Goal: Communication & Community: Answer question/provide support

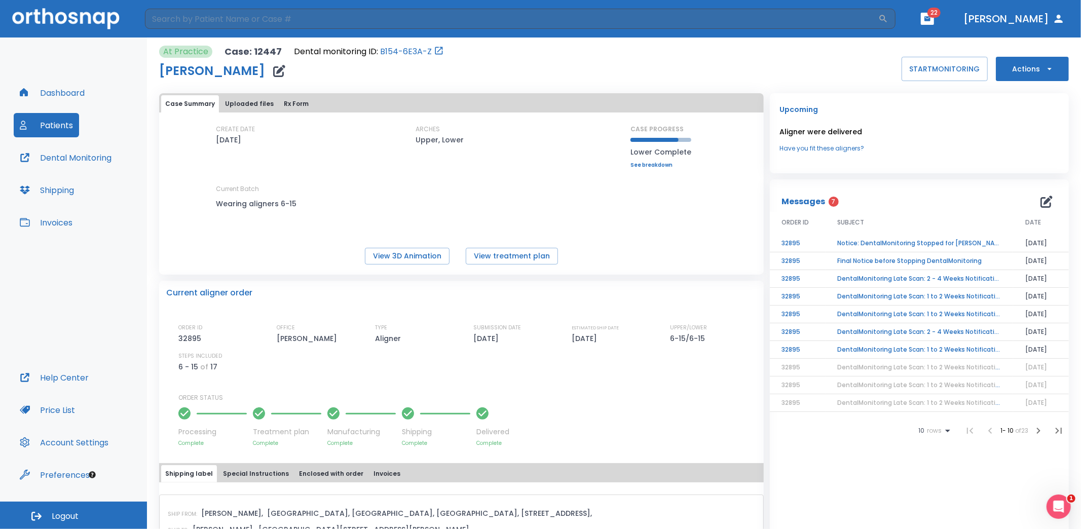
click at [332, 175] on div "CREATE DATE [DATE] ARCHES Upper, Lower CASE PROGRESS Lower Complete Upper progr…" at bounding box center [461, 176] width 605 height 103
click at [870, 242] on td "Notice: DentalMonitoring Stopped for [PERSON_NAME]" at bounding box center [920, 244] width 188 height 18
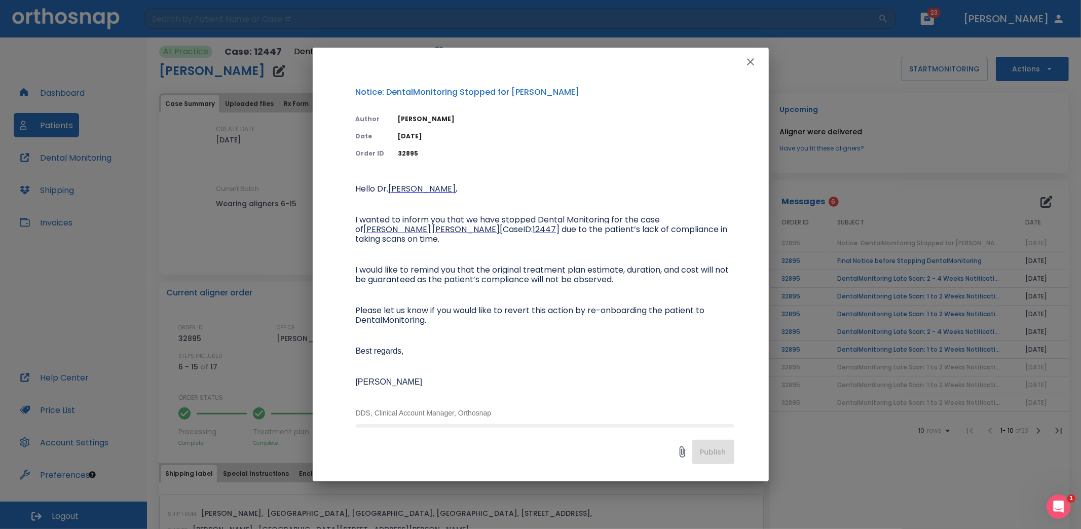
click at [749, 59] on icon "button" at bounding box center [751, 62] width 12 height 12
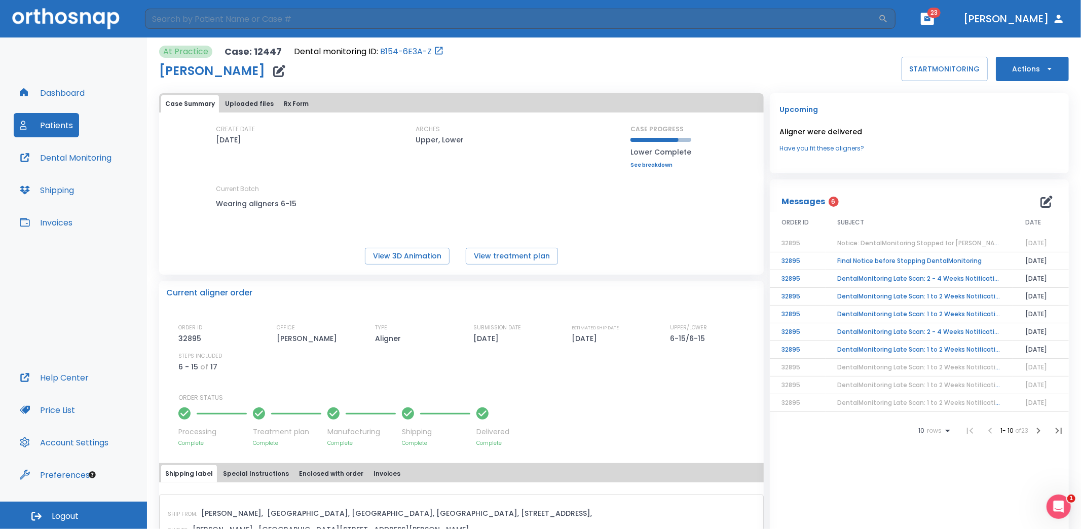
click at [958, 239] on span "Notice: DentalMonitoring Stopped for [PERSON_NAME]" at bounding box center [922, 243] width 168 height 9
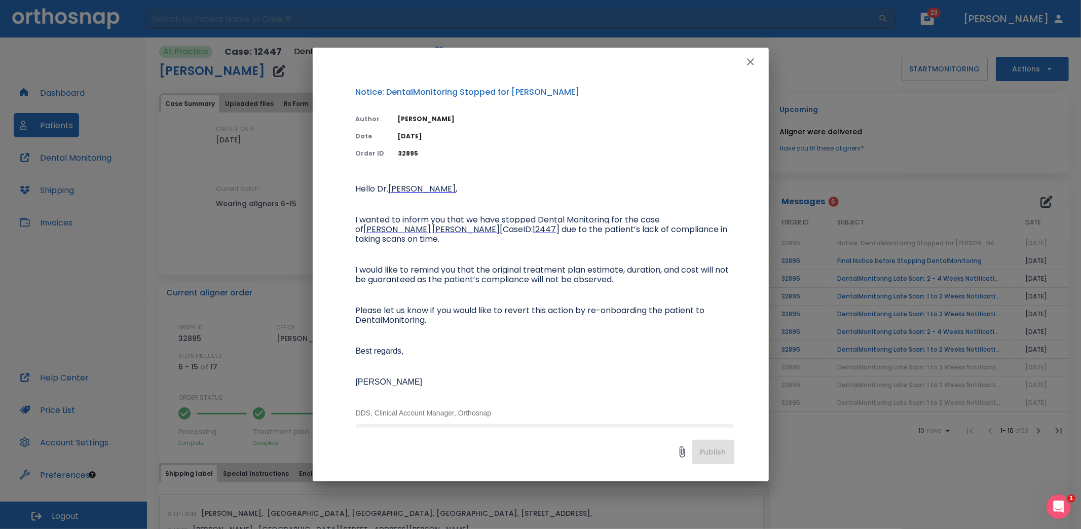
click at [629, 338] on p "Hello [PERSON_NAME] , I wanted to inform you that we have stopped Dental Monito…" at bounding box center [545, 302] width 379 height 234
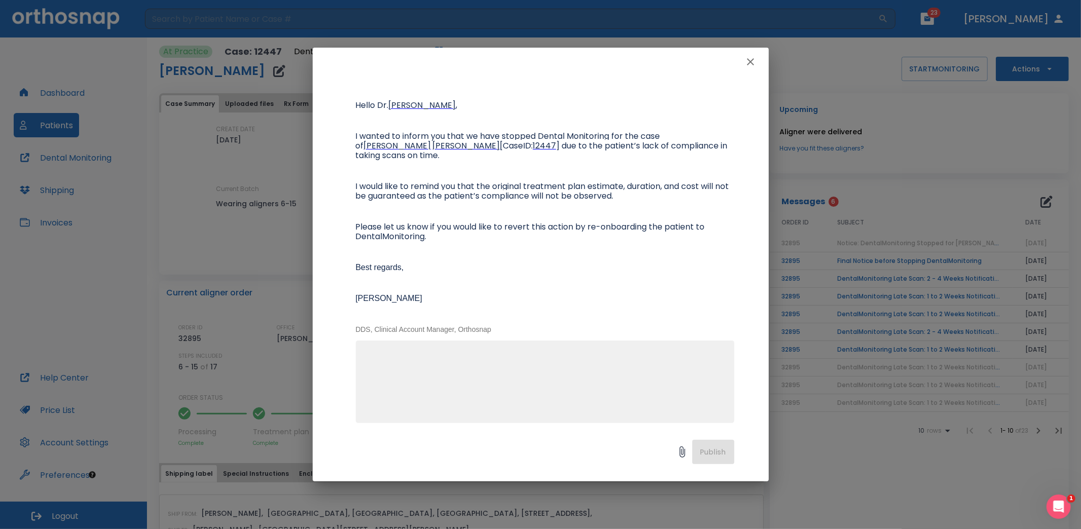
scroll to position [84, 0]
click at [537, 386] on textarea at bounding box center [545, 386] width 367 height 70
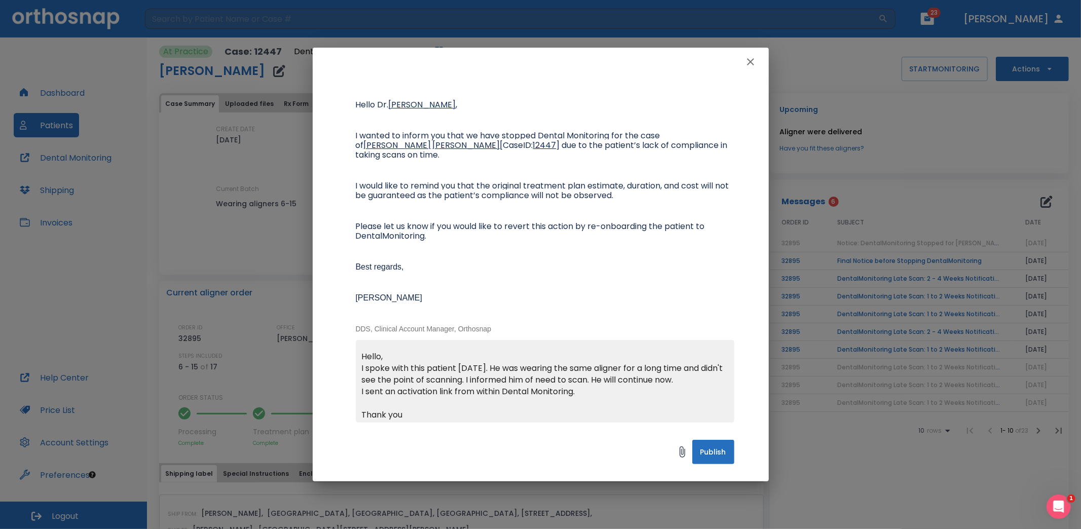
drag, startPoint x: 414, startPoint y: 409, endPoint x: 312, endPoint y: 411, distance: 101.4
click at [313, 410] on div "Notice: DentalMonitoring Stopped for [PERSON_NAME] Author [PERSON_NAME] Date [D…" at bounding box center [541, 252] width 456 height 352
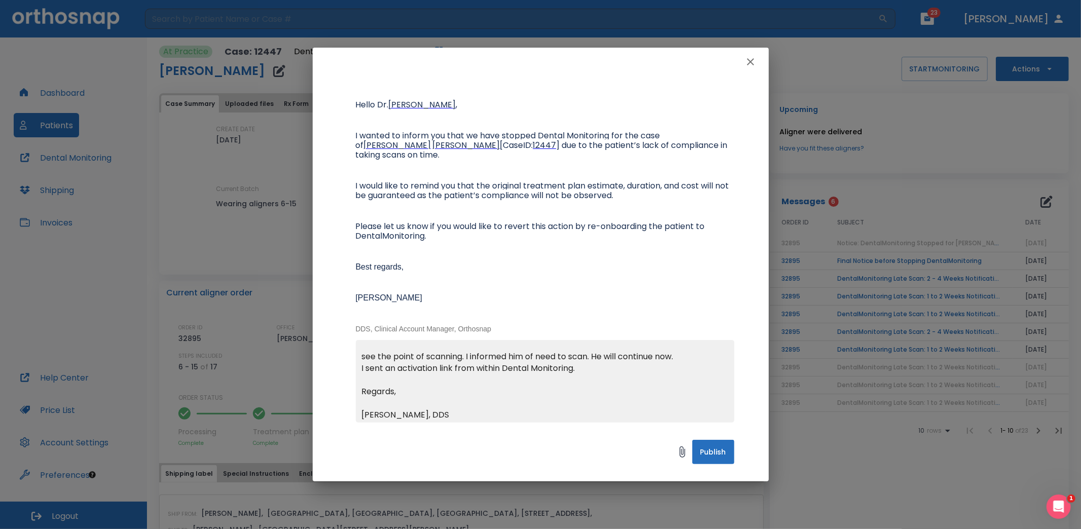
type textarea "Hello, I spoke with this patient [DATE]. He was wearing the same aligner for a …"
click at [694, 443] on button "Publish" at bounding box center [714, 452] width 42 height 24
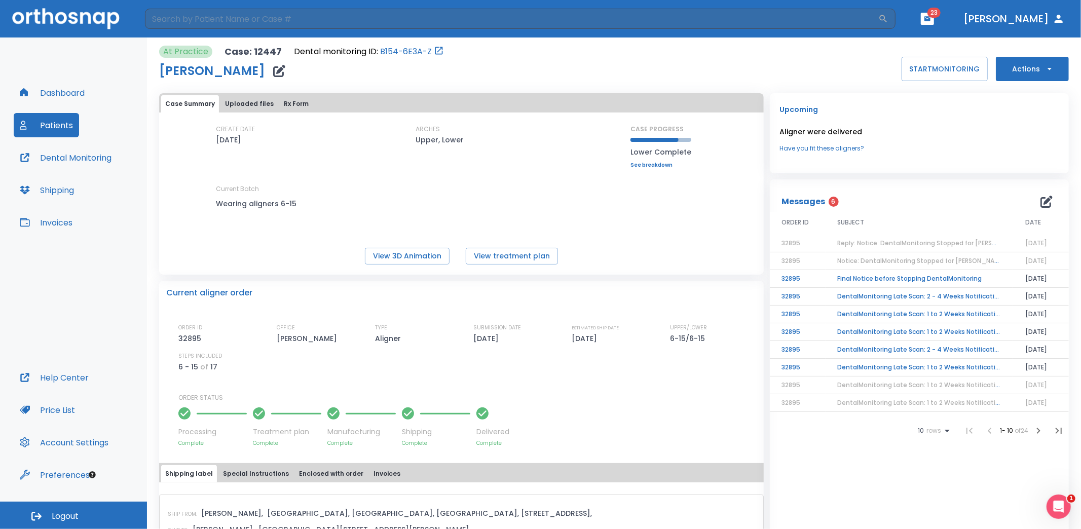
click at [873, 370] on td "DentalMonitoring Late Scan: 1 to 2 Weeks Notification" at bounding box center [920, 368] width 188 height 18
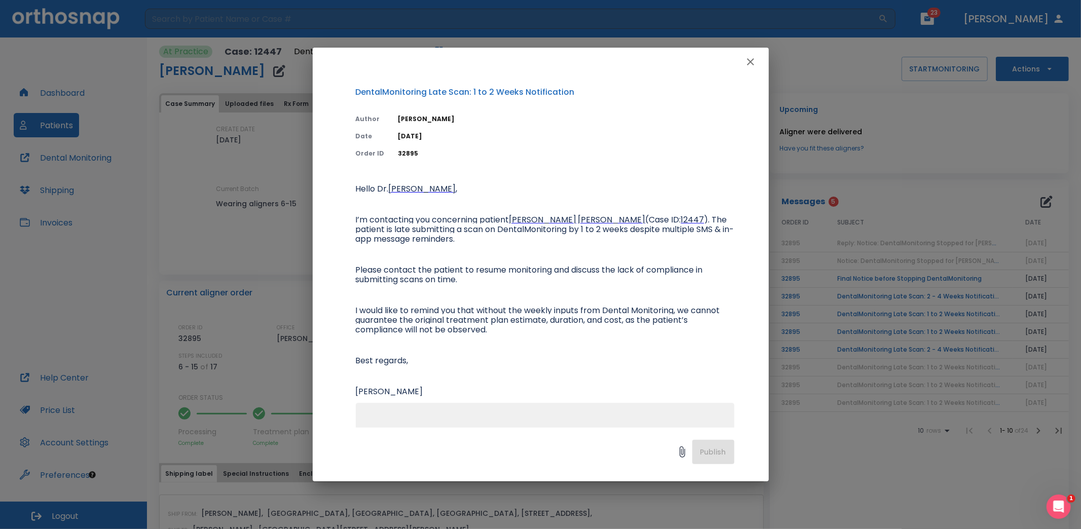
click at [746, 58] on icon "button" at bounding box center [751, 62] width 12 height 12
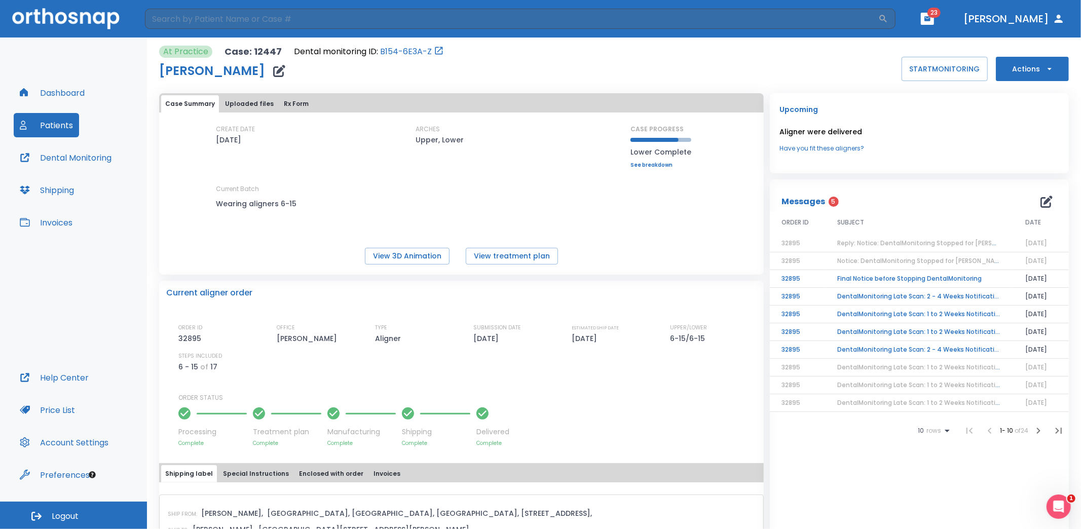
click at [909, 348] on td "DentalMonitoring Late Scan: 2 - 4 Weeks Notification" at bounding box center [920, 350] width 188 height 18
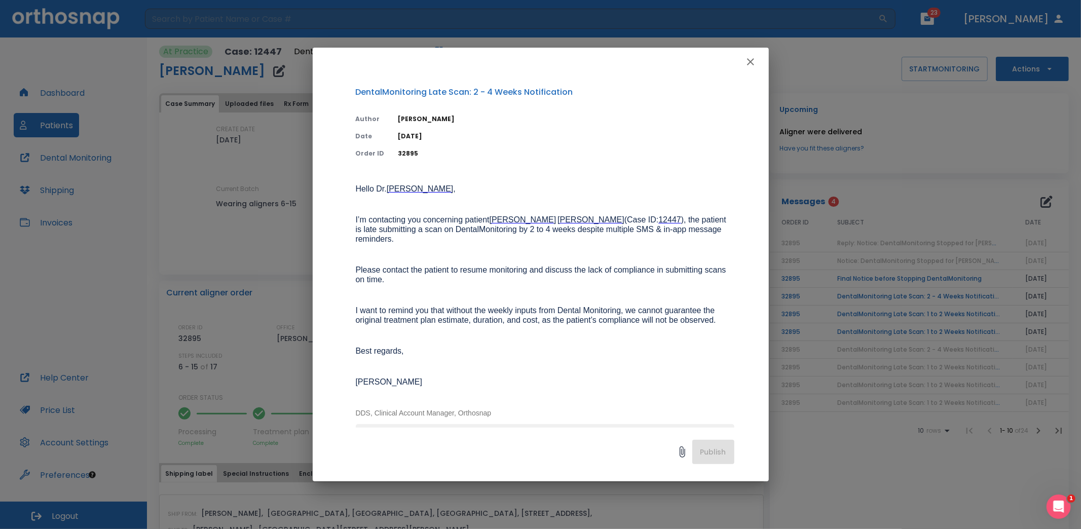
click at [751, 59] on icon "button" at bounding box center [751, 62] width 12 height 12
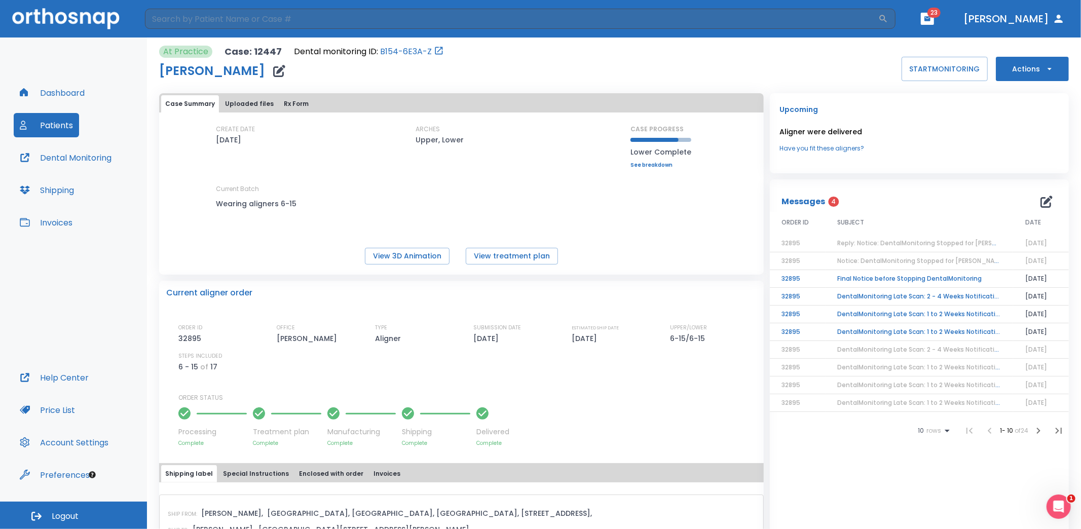
click at [890, 332] on td "DentalMonitoring Late Scan: 1 to 2 Weeks Notification" at bounding box center [920, 332] width 188 height 18
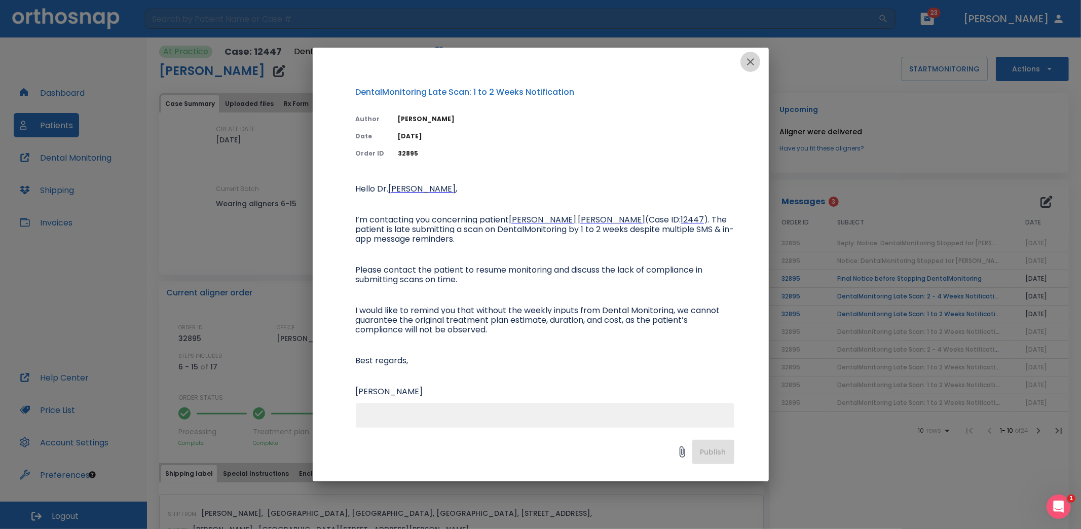
drag, startPoint x: 753, startPoint y: 62, endPoint x: 754, endPoint y: 67, distance: 5.3
click at [753, 63] on icon "button" at bounding box center [751, 62] width 12 height 12
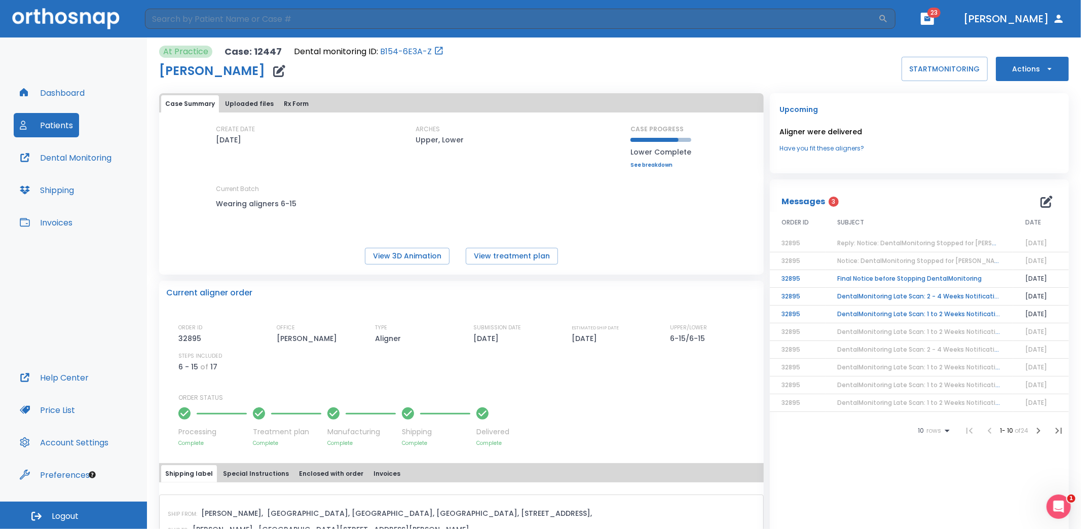
click at [876, 312] on td "DentalMonitoring Late Scan: 1 to 2 Weeks Notification" at bounding box center [920, 315] width 188 height 18
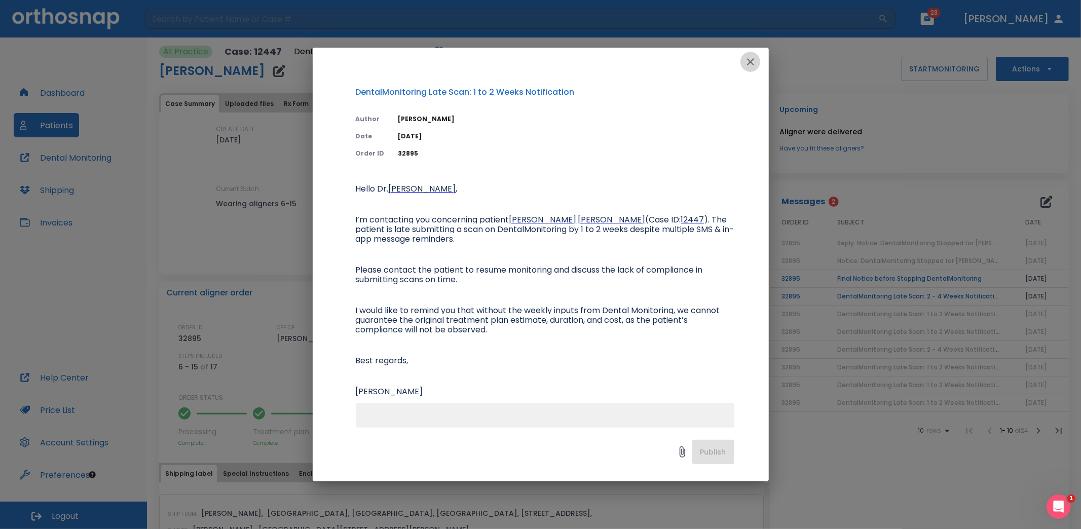
click at [748, 60] on icon "button" at bounding box center [751, 62] width 12 height 12
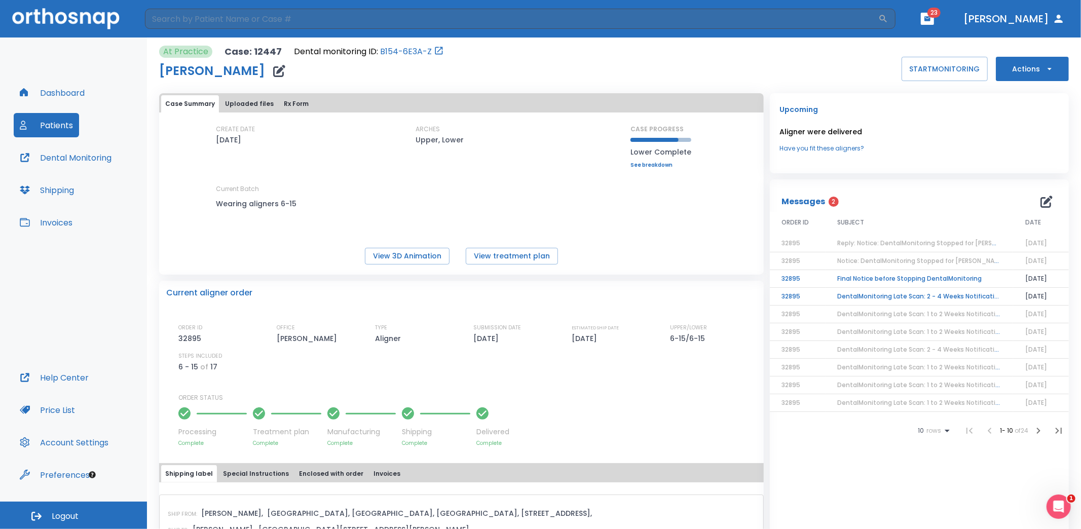
click at [877, 295] on td "DentalMonitoring Late Scan: 2 - 4 Weeks Notification" at bounding box center [920, 297] width 188 height 18
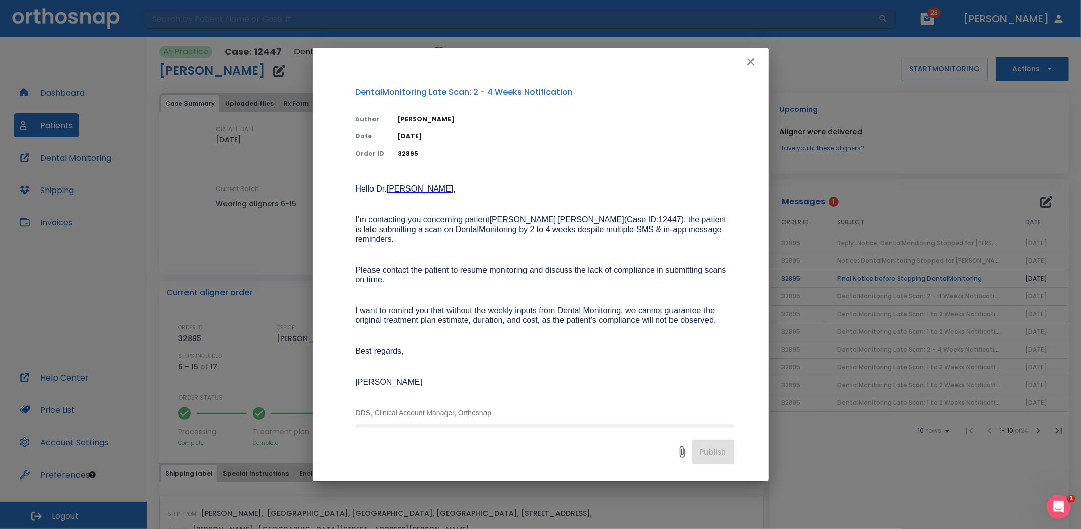
click at [755, 61] on icon "button" at bounding box center [751, 62] width 12 height 12
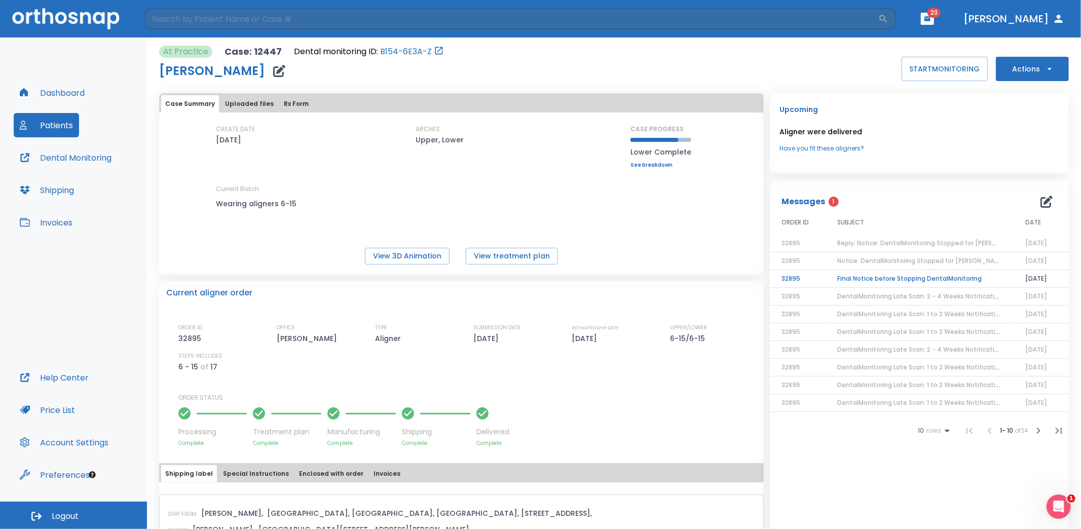
click at [876, 277] on td "Final Notice before Stopping DentalMonitoring" at bounding box center [920, 279] width 188 height 18
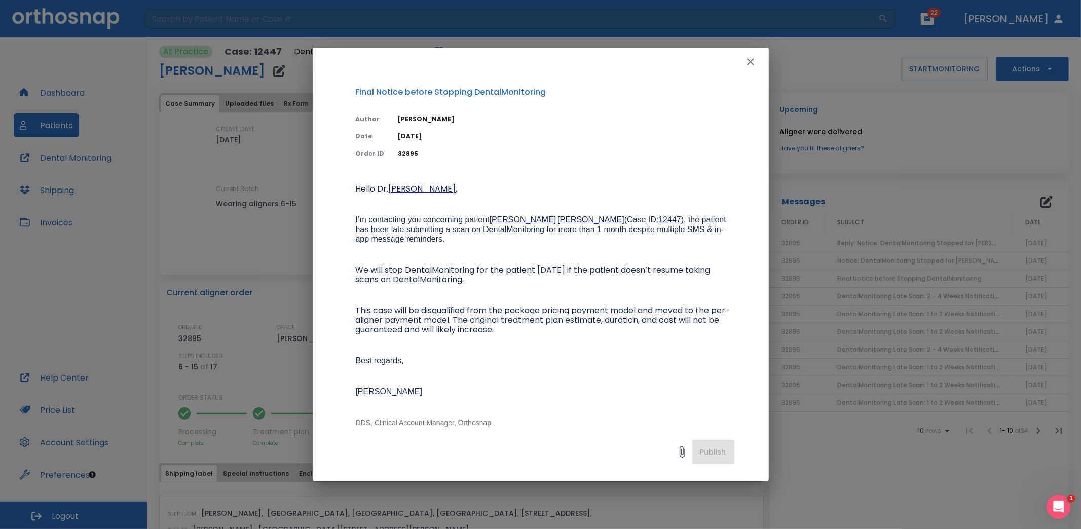
click at [751, 61] on icon "button" at bounding box center [750, 61] width 7 height 7
